Goal: Information Seeking & Learning: Find specific fact

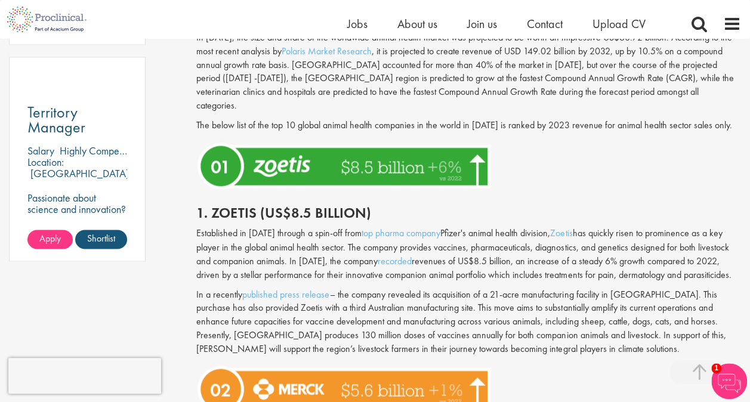
scroll to position [955, 0]
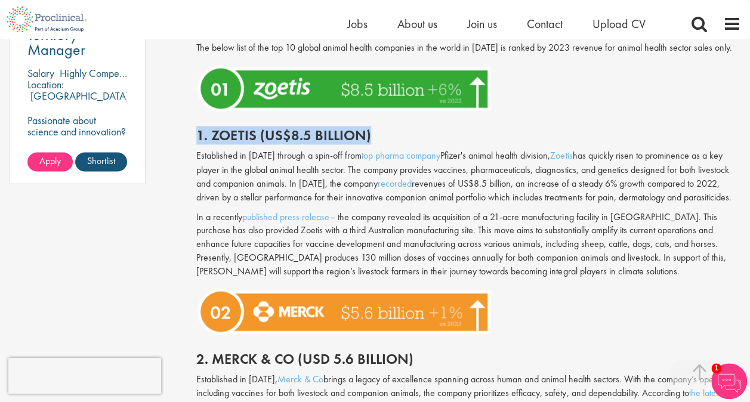
drag, startPoint x: 198, startPoint y: 115, endPoint x: 373, endPoint y: 107, distance: 175.6
click at [373, 116] on div "1. Zoetis (US$8.5 billion)" at bounding box center [468, 132] width 563 height 33
copy h2 "1. Zoetis (US$8.5 billion)"
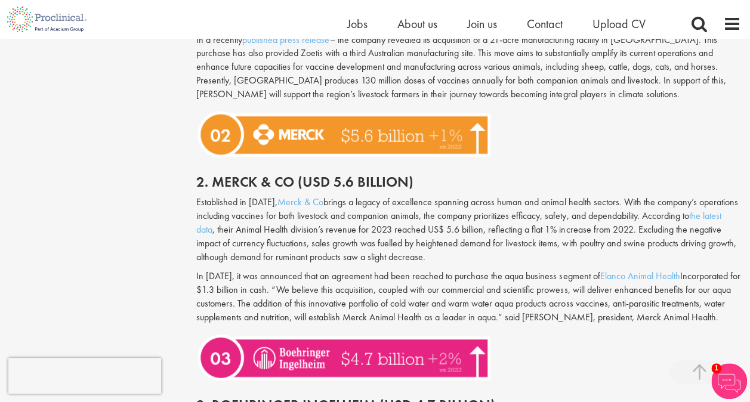
scroll to position [1134, 0]
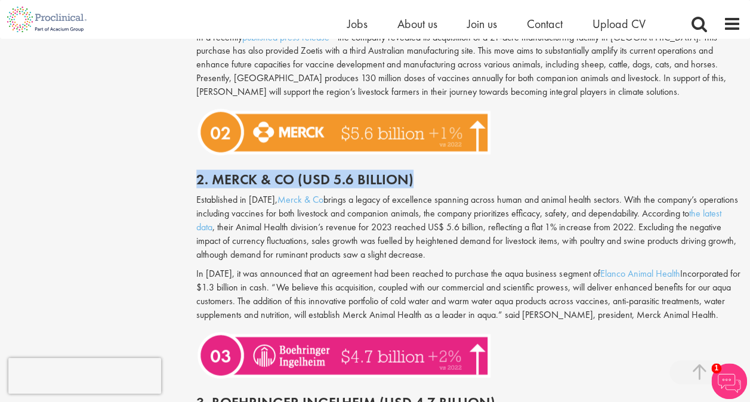
drag, startPoint x: 198, startPoint y: 162, endPoint x: 416, endPoint y: 167, distance: 217.8
click at [416, 172] on h2 "2. Merck & Co (USD 5.6 billion)" at bounding box center [468, 180] width 545 height 16
copy h2 "2. Merck & Co (USD 5.6 billion)"
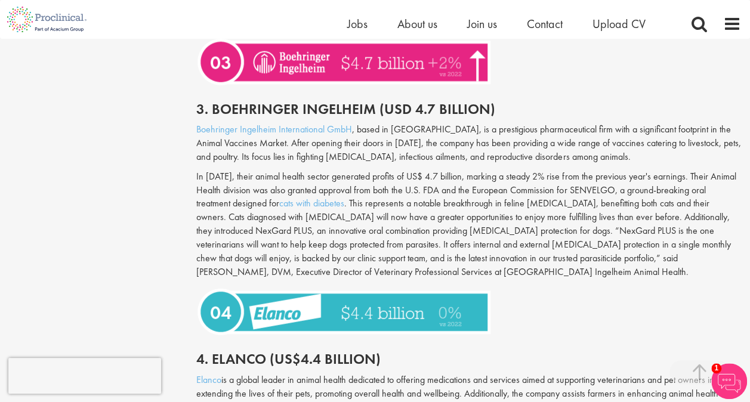
scroll to position [1432, 0]
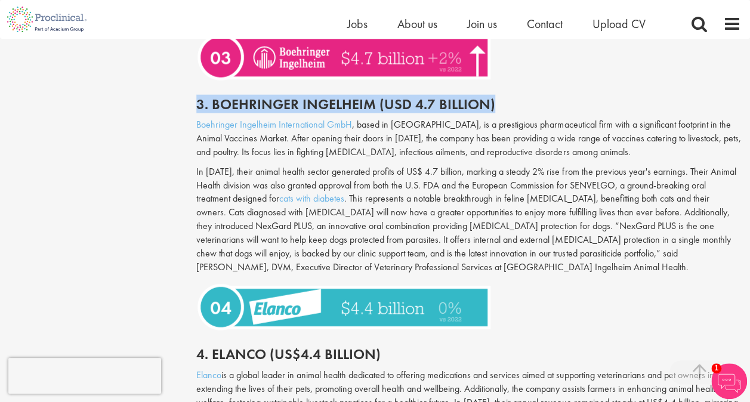
drag, startPoint x: 198, startPoint y: 101, endPoint x: 498, endPoint y: 112, distance: 299.7
click at [498, 112] on h2 "3. Boehringer Ingelheim (USD 4.7 Billion)" at bounding box center [468, 105] width 545 height 16
copy h2 "3. Boehringer Ingelheim (USD 4.7 Billion)"
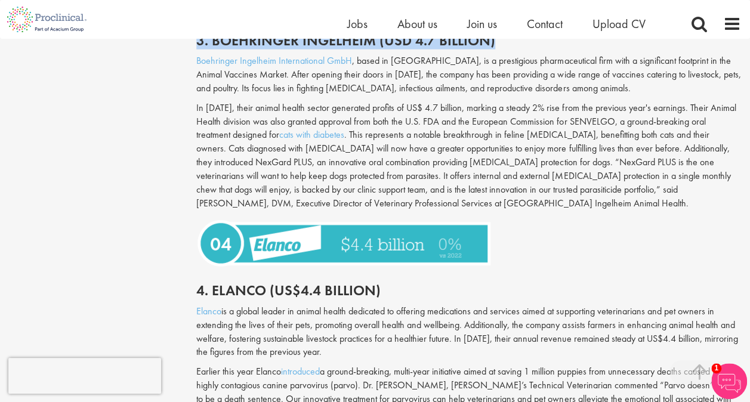
scroll to position [1611, 0]
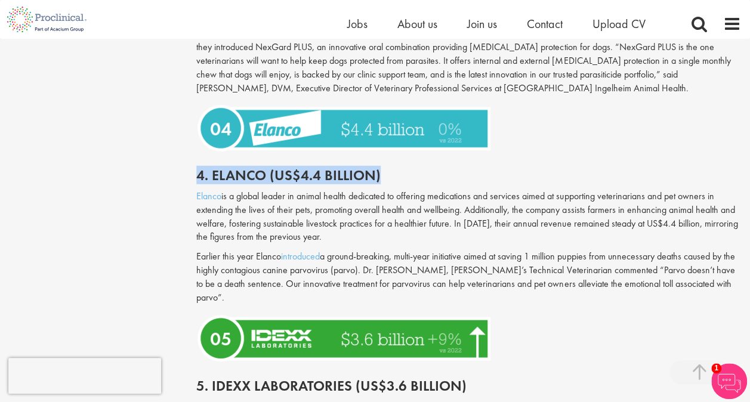
drag, startPoint x: 200, startPoint y: 171, endPoint x: 387, endPoint y: 178, distance: 186.9
click at [387, 178] on h2 "4. Elanco (US$4.4 billion)" at bounding box center [468, 176] width 545 height 16
copy h2 "4. Elanco (US$4.4 billion)"
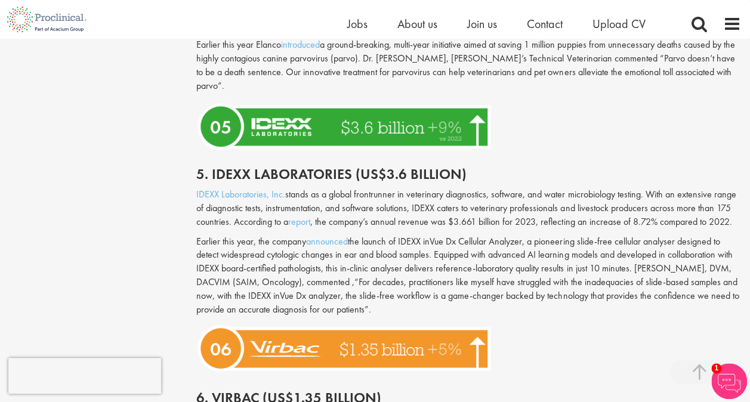
scroll to position [1849, 0]
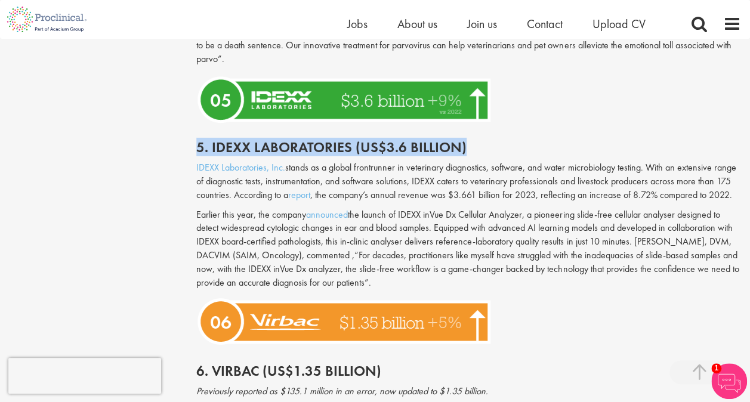
drag, startPoint x: 196, startPoint y: 130, endPoint x: 471, endPoint y: 138, distance: 275.2
click at [471, 140] on h2 "5. Idexx Laboratories (US$3.6 billion)" at bounding box center [468, 148] width 545 height 16
copy h2 "5. Idexx Laboratories (US$3.6 billion)"
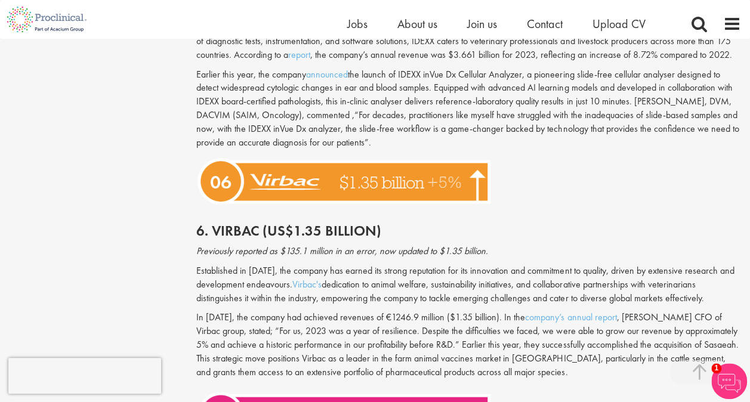
scroll to position [2028, 0]
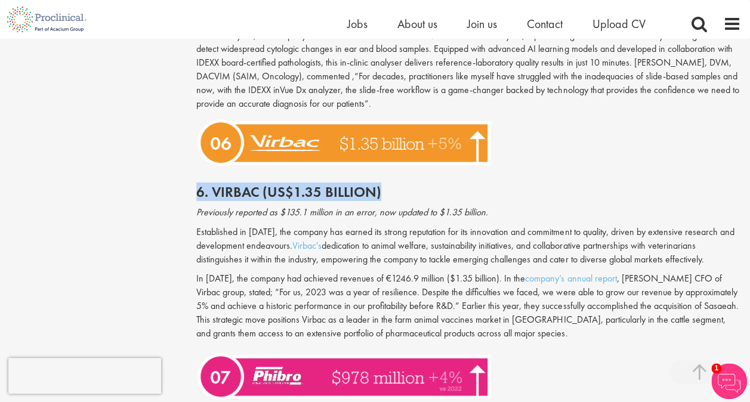
drag, startPoint x: 197, startPoint y: 177, endPoint x: 389, endPoint y: 178, distance: 192.1
click at [389, 184] on h2 "6. Virbac (US$1.35 billion)" at bounding box center [468, 192] width 545 height 16
copy h2 "6. Virbac (US$1.35 billion)"
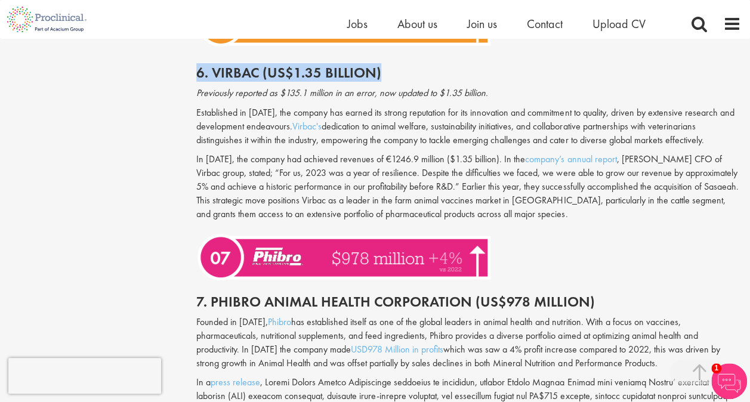
scroll to position [2327, 0]
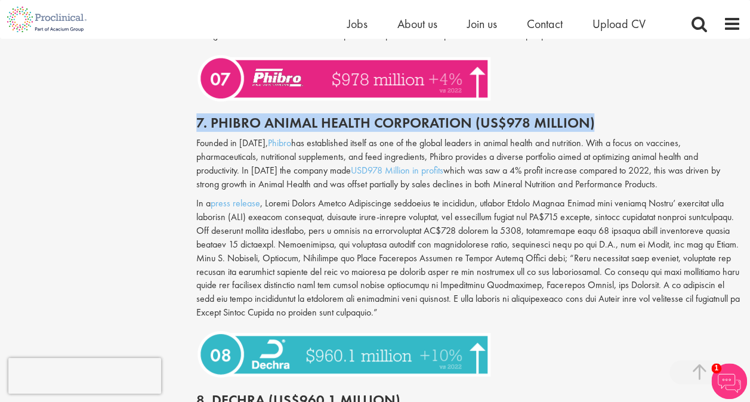
drag, startPoint x: 197, startPoint y: 107, endPoint x: 625, endPoint y: 106, distance: 427.2
click at [625, 115] on h2 "7. Phibro Animal Health Corporation (US$978 Million)" at bounding box center [468, 123] width 545 height 16
copy h2 "7. Phibro Animal Health Corporation (US$978 Million)"
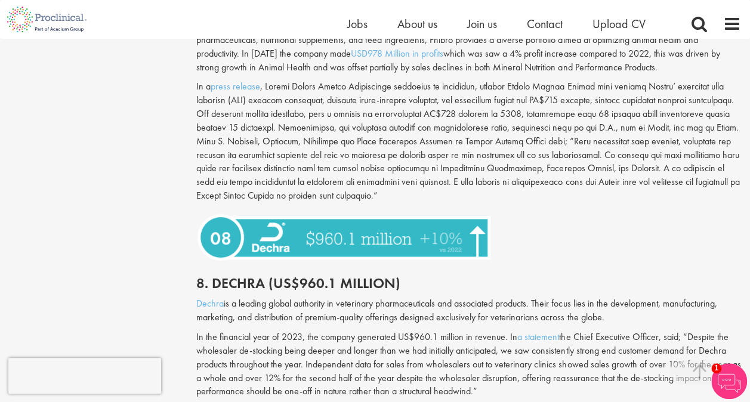
scroll to position [2565, 0]
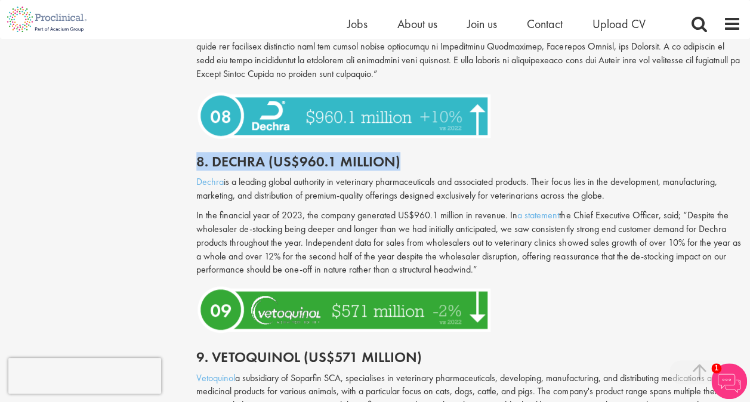
drag, startPoint x: 199, startPoint y: 141, endPoint x: 407, endPoint y: 152, distance: 209.1
click at [407, 154] on h2 "8. Dechra (US$960.1 million)" at bounding box center [468, 162] width 545 height 16
copy h2 "8. Dechra (US$960.1 million)"
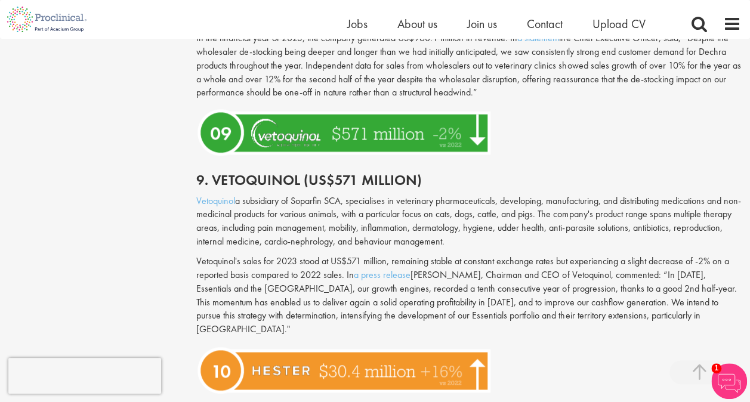
scroll to position [2744, 0]
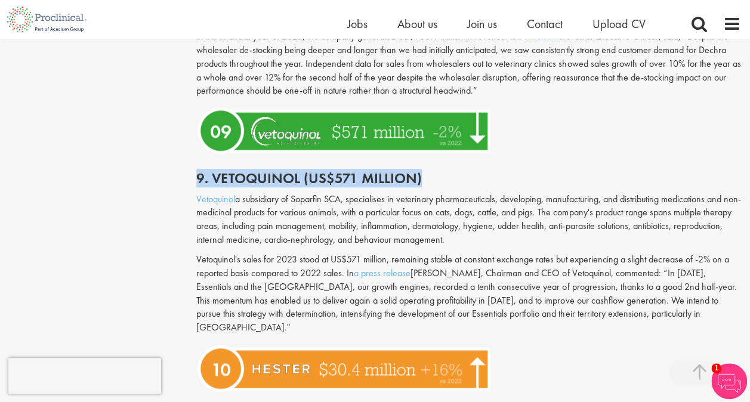
drag, startPoint x: 198, startPoint y: 162, endPoint x: 422, endPoint y: 159, distance: 224.3
click at [422, 171] on h2 "9. Vetoquinol (US$571 million)" at bounding box center [468, 179] width 545 height 16
copy h2 "9. Vetoquinol (US$571 million)"
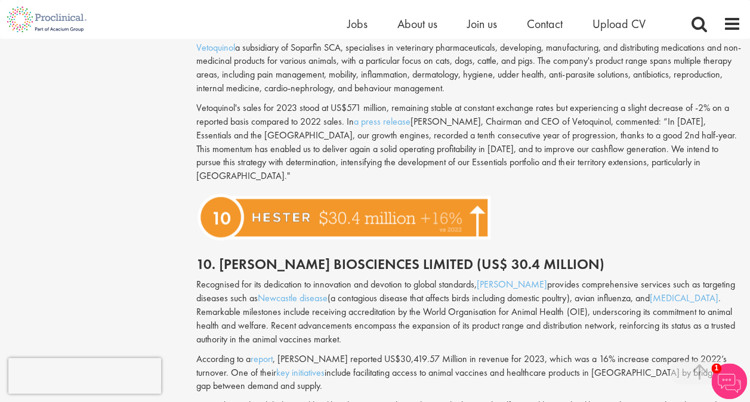
scroll to position [2923, 0]
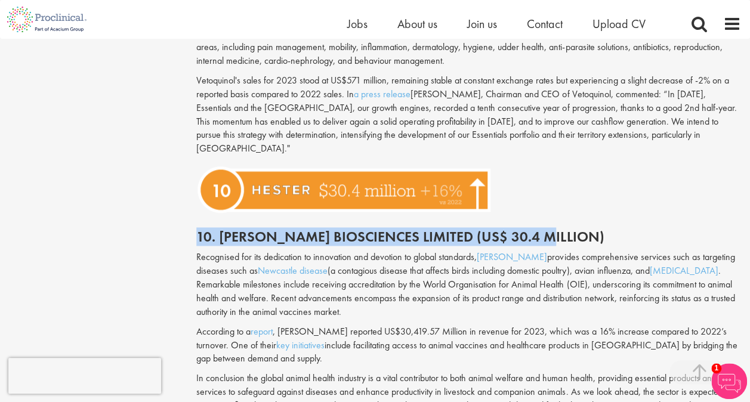
drag, startPoint x: 199, startPoint y: 209, endPoint x: 548, endPoint y: 212, distance: 349.0
click at [548, 229] on h2 "10. [PERSON_NAME] Biosciences Limited (US$ 30.4 million)" at bounding box center [468, 237] width 545 height 16
copy h2 "10. [PERSON_NAME] Biosciences Limited (US$ 30.4 million)"
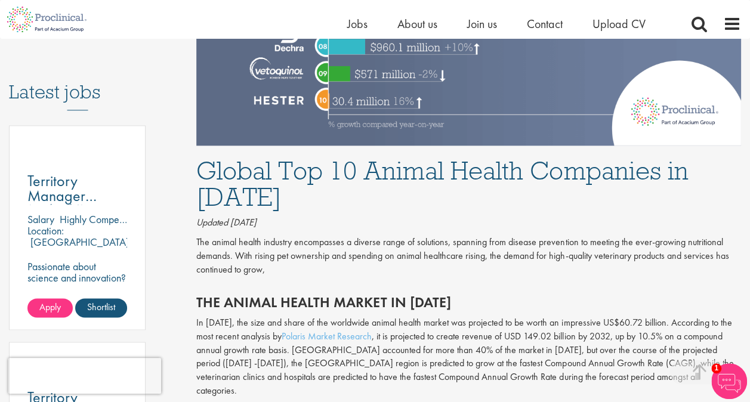
scroll to position [597, 0]
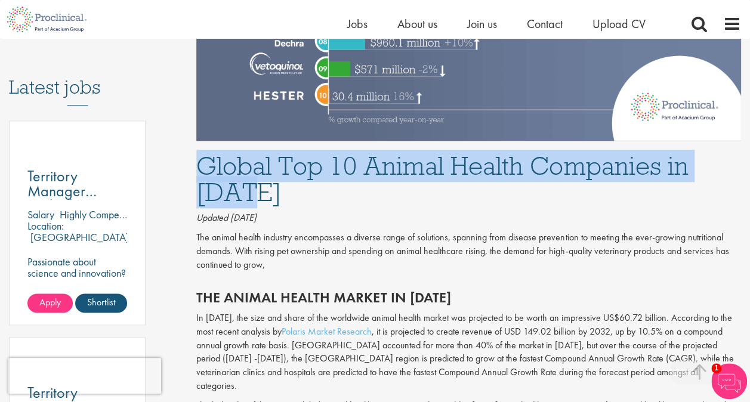
drag, startPoint x: 197, startPoint y: 161, endPoint x: 258, endPoint y: 200, distance: 73.0
click at [258, 200] on h1 "Global Top 10 Animal Health Companies in [DATE]" at bounding box center [468, 179] width 545 height 52
